Goal: Find specific page/section: Find specific page/section

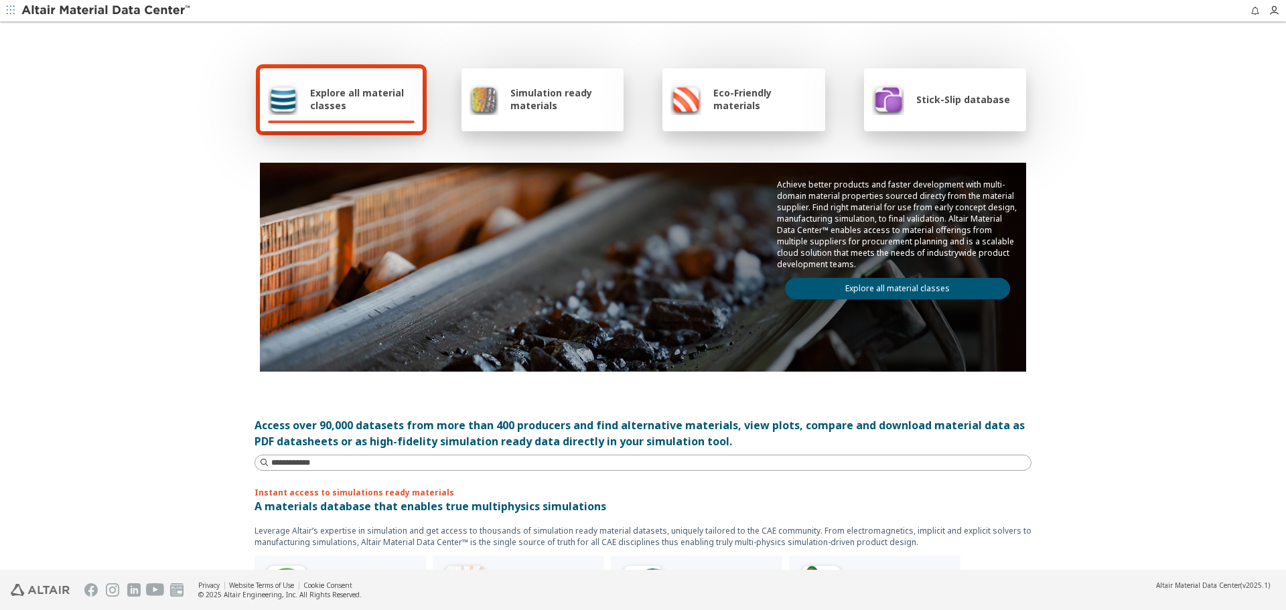
click at [859, 285] on link "Explore all material classes" at bounding box center [897, 288] width 225 height 21
click at [906, 294] on link "Explore all material classes" at bounding box center [897, 288] width 225 height 21
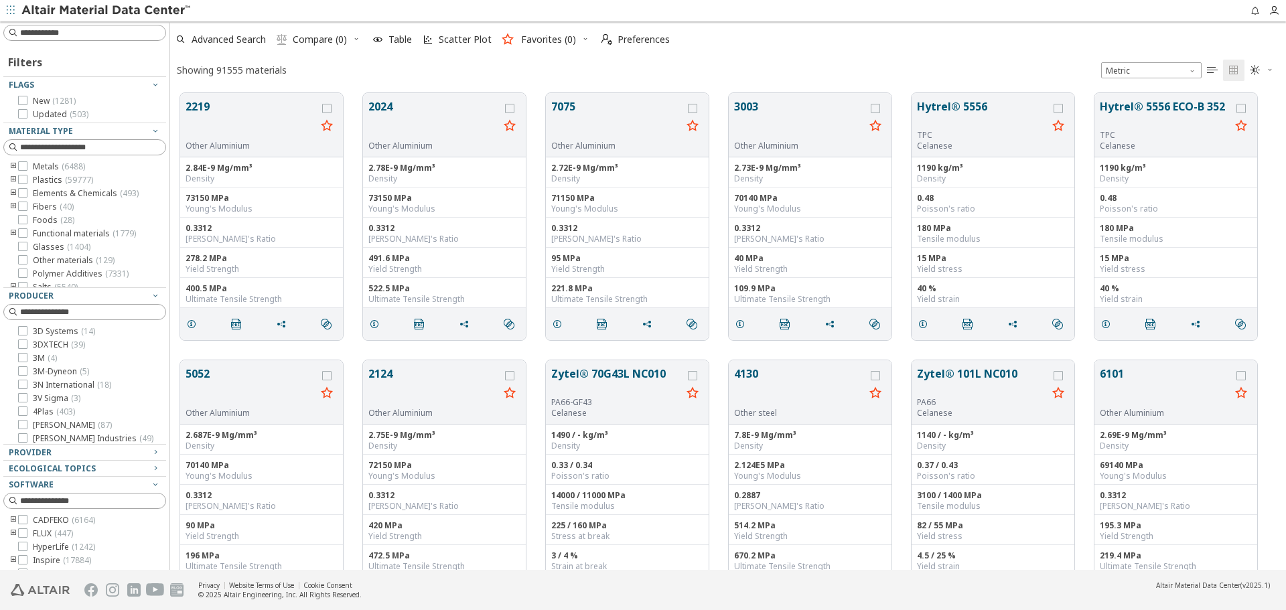
scroll to position [477, 1106]
click at [111, 316] on input at bounding box center [86, 312] width 160 height 15
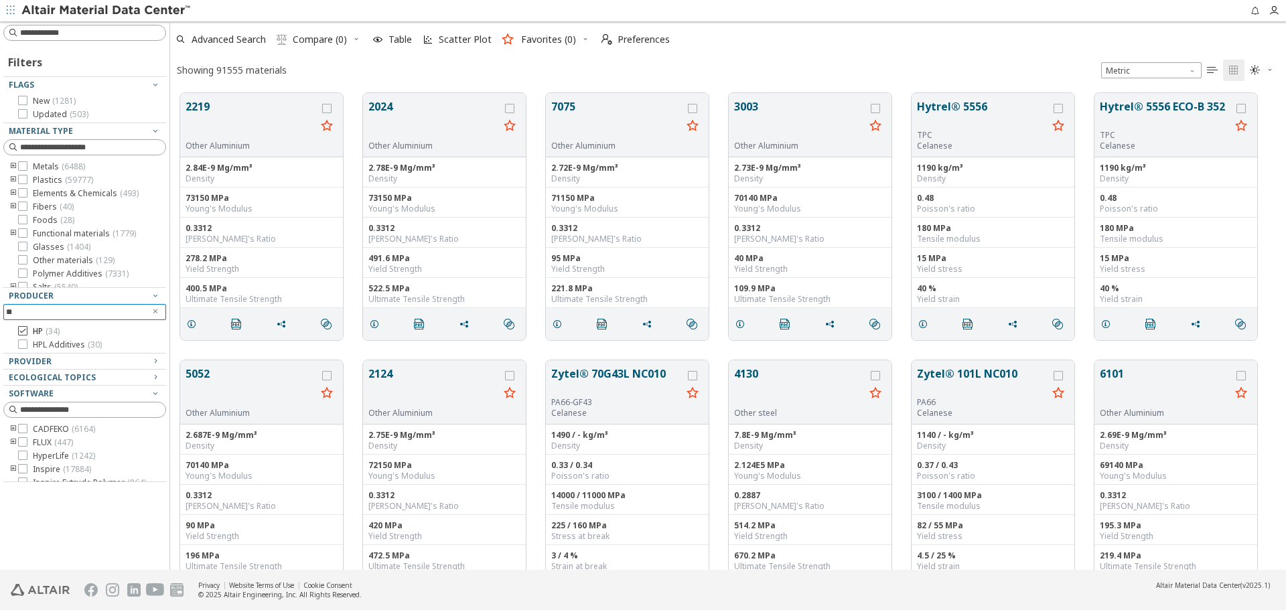
type input "**"
click at [56, 329] on span "( 34 )" at bounding box center [53, 330] width 14 height 11
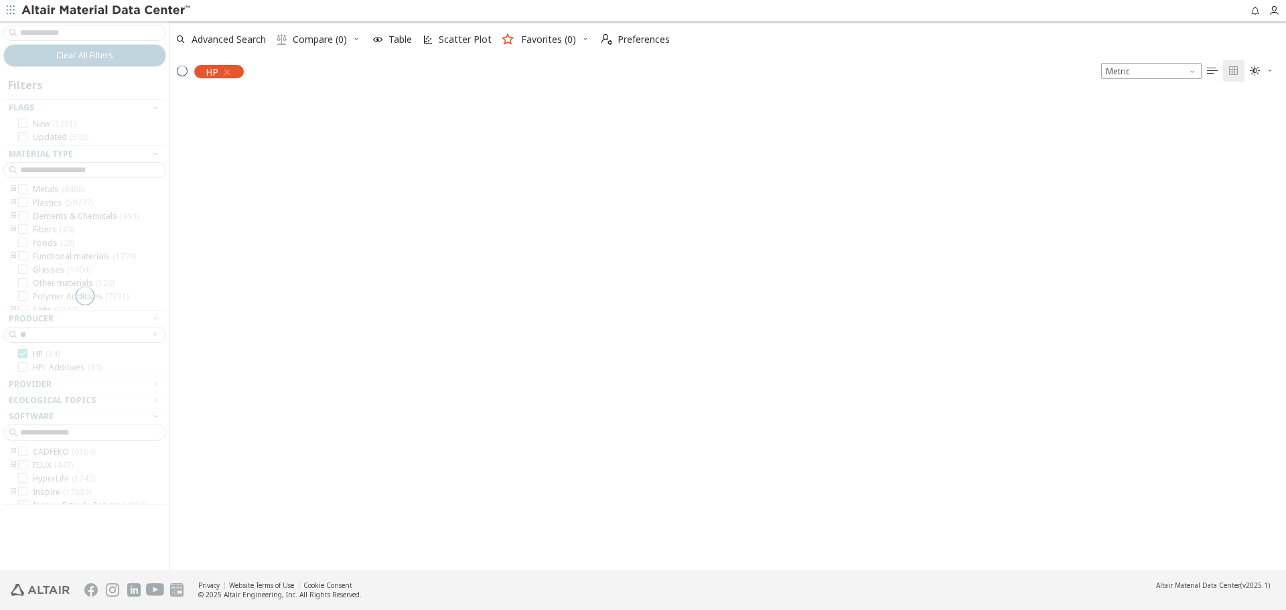
scroll to position [475, 1106]
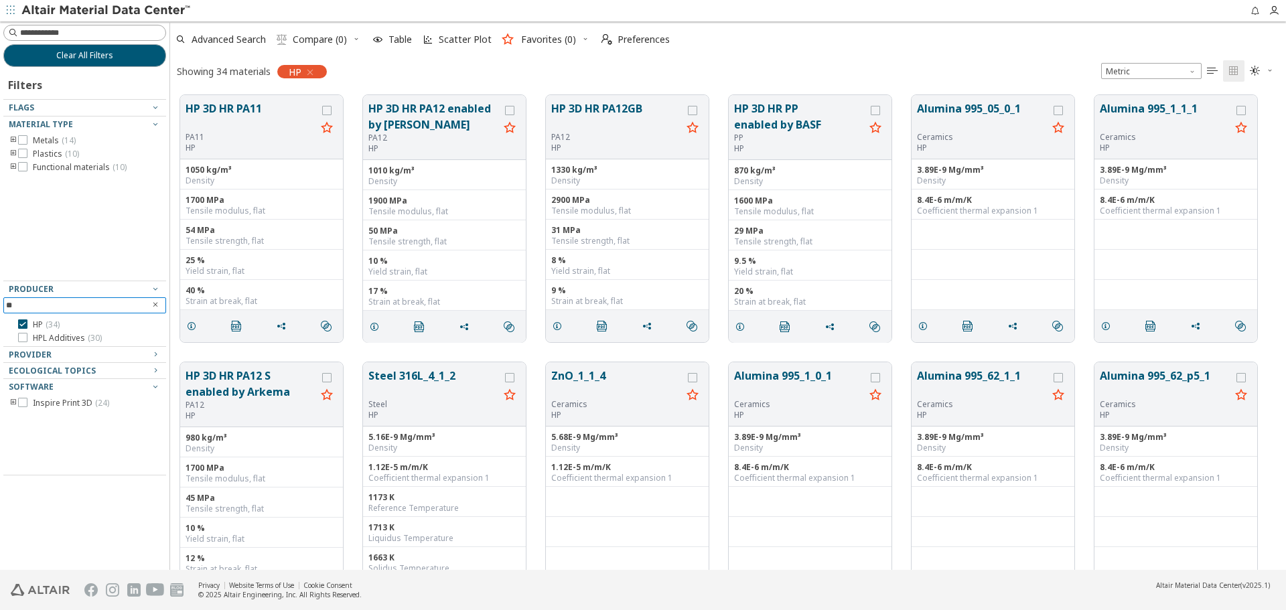
click at [155, 304] on icon "Clear text" at bounding box center [155, 305] width 8 height 8
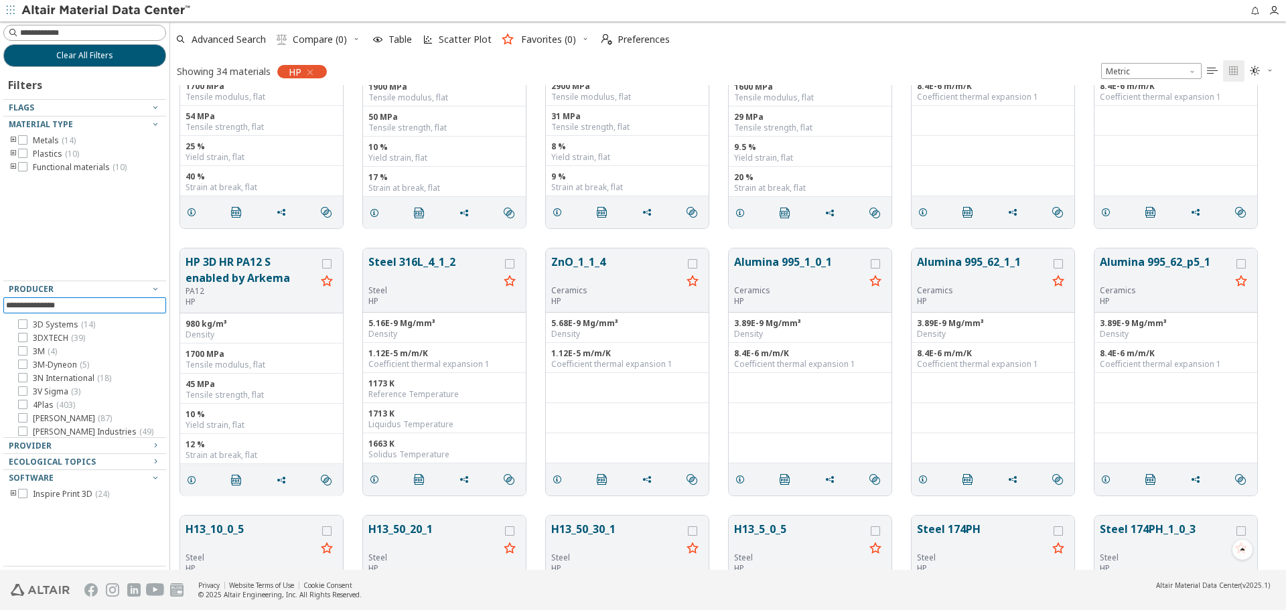
scroll to position [0, 0]
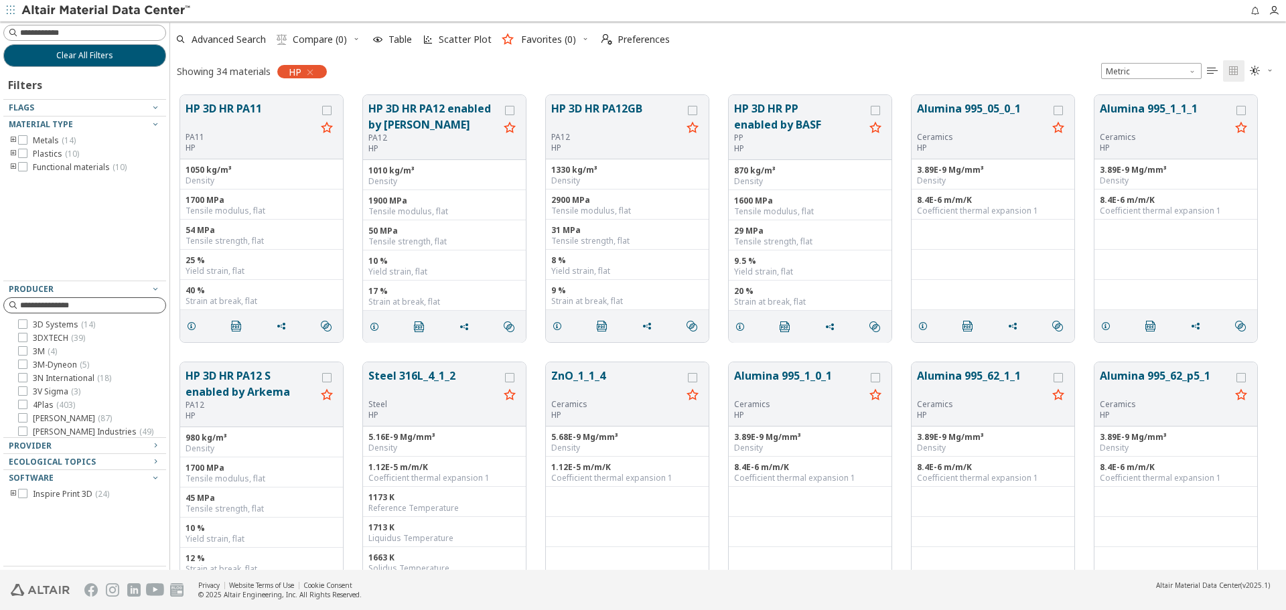
click at [419, 70] on div "Showing 34 materials HP Metric   " at bounding box center [728, 71] width 1116 height 28
click at [88, 495] on span "Inspire Print 3D ( 24 )" at bounding box center [71, 494] width 76 height 11
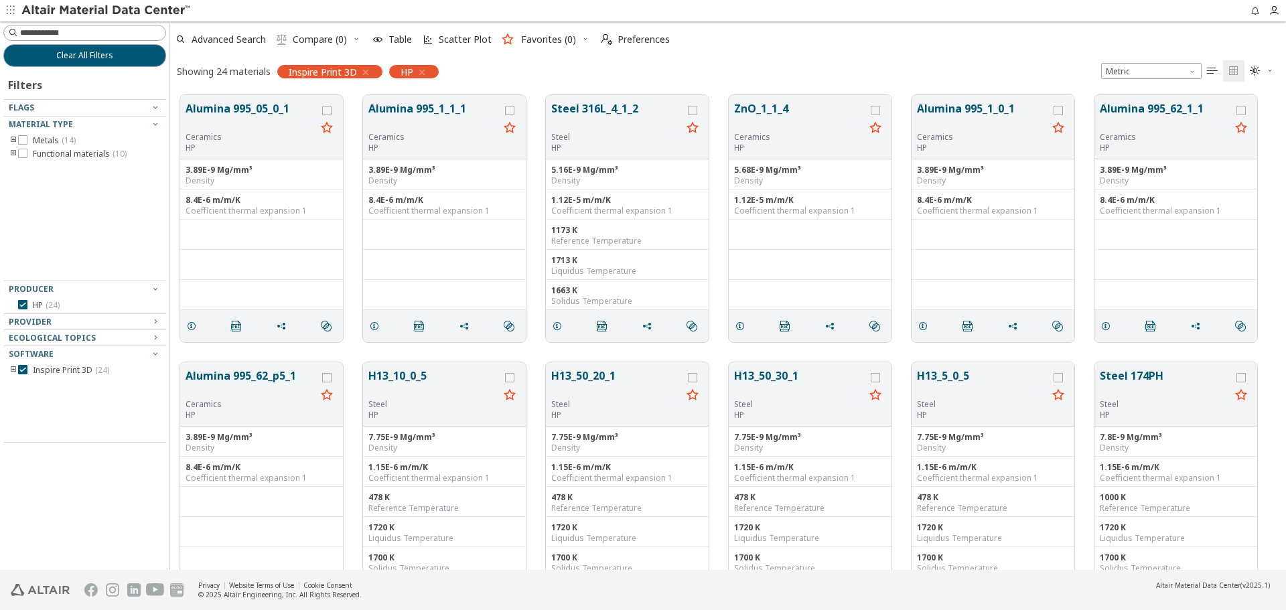
click at [366, 74] on icon "button" at bounding box center [365, 72] width 11 height 11
